Goal: Check status: Check status

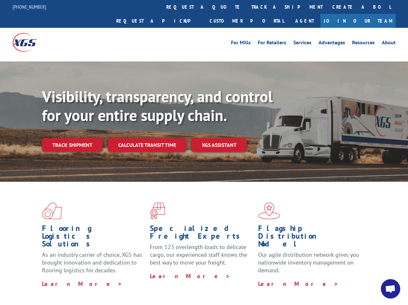
click at [204, 152] on div "Visibility, transparency, and control for your entire supply chain. Track shipm…" at bounding box center [225, 132] width 366 height 90
click at [247, 7] on link "track a shipment" at bounding box center [287, 7] width 81 height 14
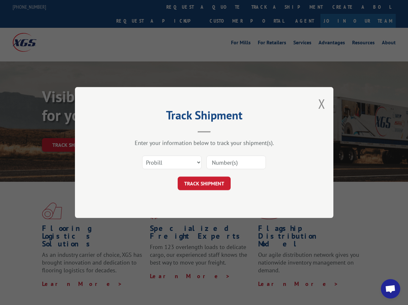
click at [226, 7] on div "Track Shipment Enter your information below to track your shipment(s). Select c…" at bounding box center [204, 152] width 408 height 305
click at [266, 7] on div "Track Shipment Enter your information below to track your shipment(s). Select c…" at bounding box center [204, 152] width 408 height 305
click at [72, 131] on div "Track Shipment Enter your information below to track your shipment(s). Select c…" at bounding box center [204, 152] width 408 height 305
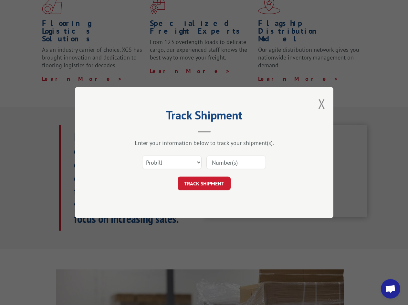
click at [147, 131] on header "Track Shipment" at bounding box center [204, 122] width 194 height 22
click at [220, 131] on header "Track Shipment" at bounding box center [204, 122] width 194 height 22
click at [391, 289] on span "Open chat" at bounding box center [390, 289] width 11 height 9
